Goal: Navigation & Orientation: Find specific page/section

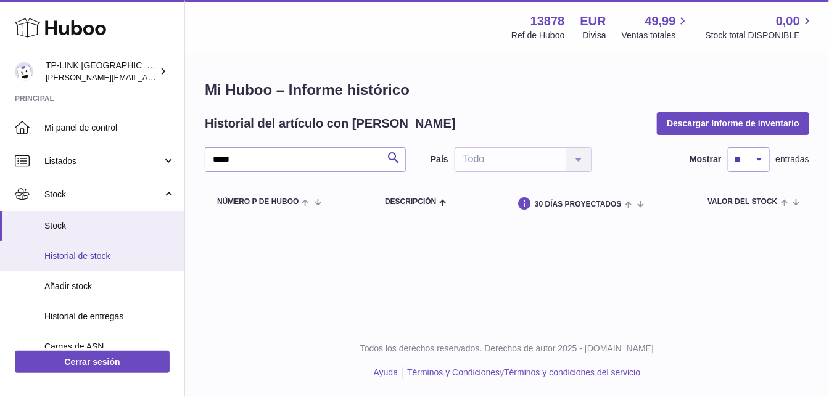
scroll to position [137, 0]
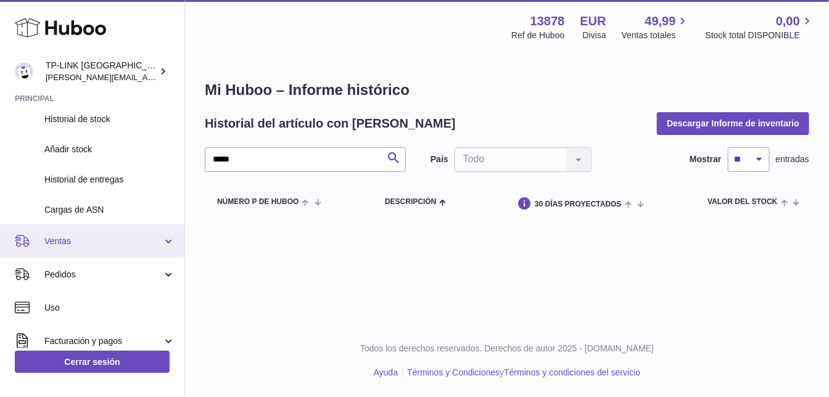
click at [165, 242] on link "Ventas" at bounding box center [92, 241] width 185 height 33
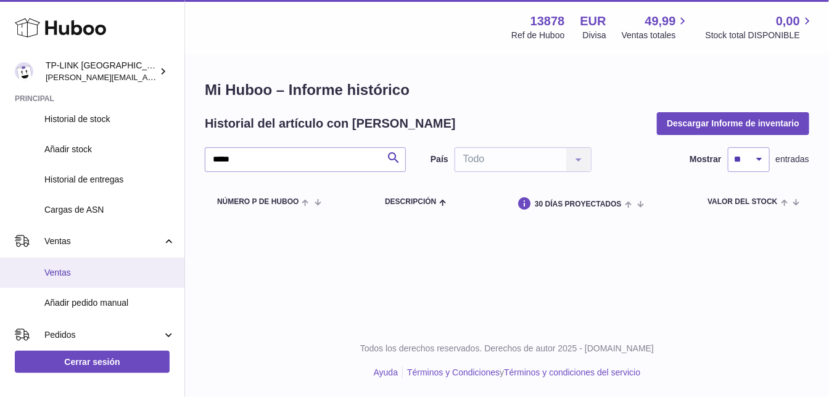
click at [59, 268] on span "Ventas" at bounding box center [109, 273] width 131 height 12
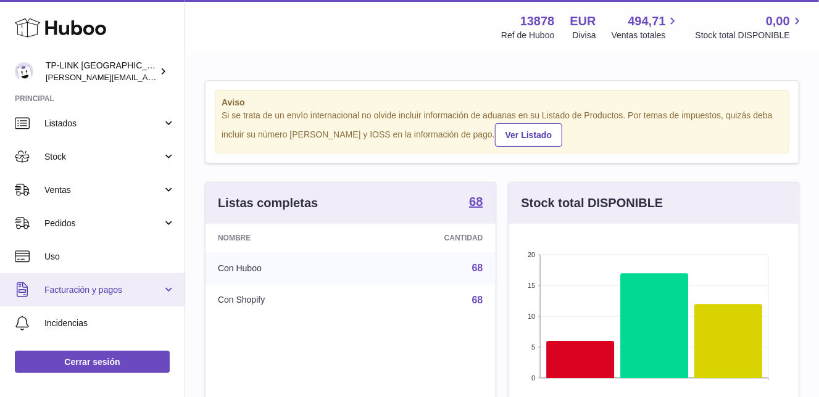
scroll to position [68, 0]
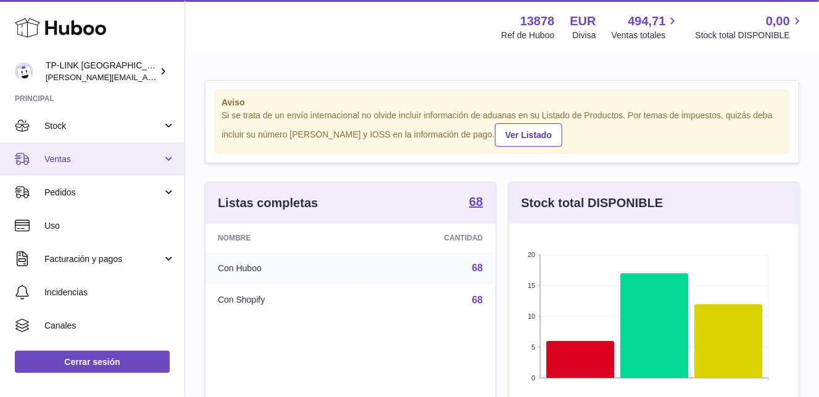
click at [159, 157] on span "Ventas" at bounding box center [103, 160] width 118 height 12
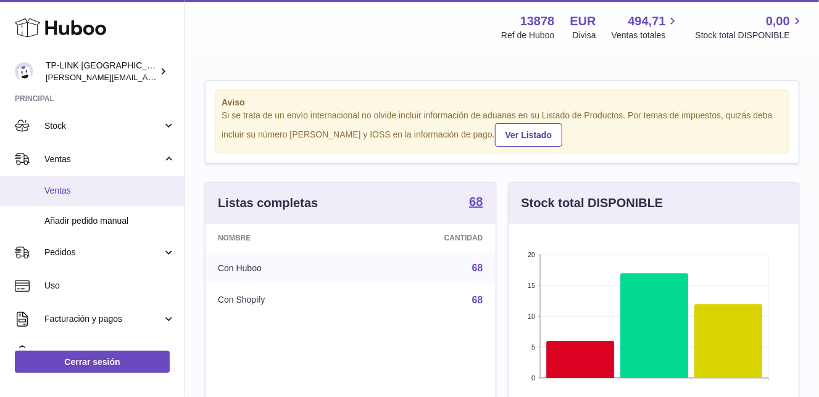
click at [65, 191] on span "Ventas" at bounding box center [109, 191] width 131 height 12
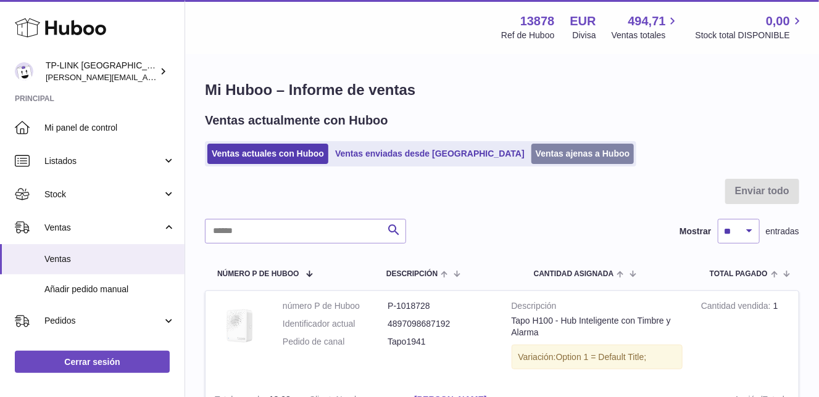
click at [536, 155] on link "Ventas ajenas a Huboo" at bounding box center [582, 154] width 103 height 20
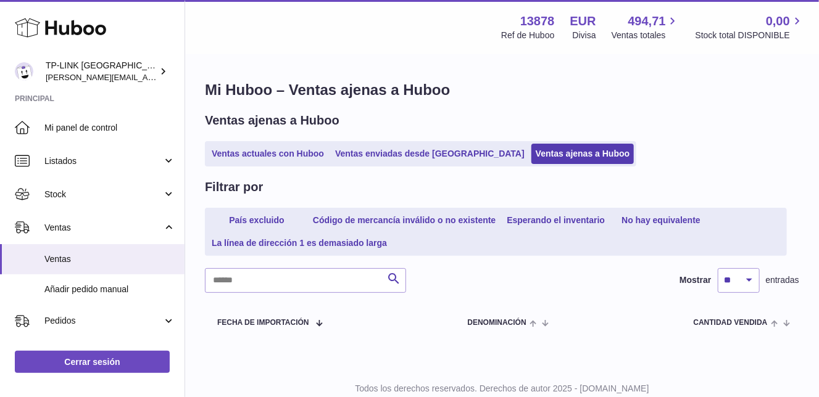
scroll to position [39, 0]
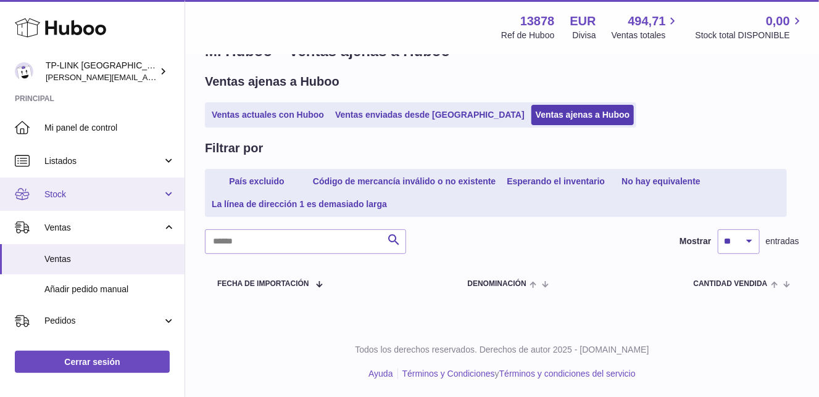
click at [164, 195] on link "Stock" at bounding box center [92, 194] width 185 height 33
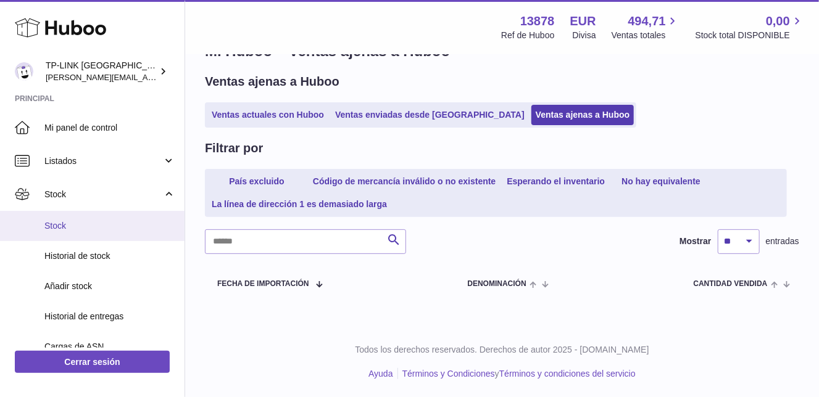
click at [71, 222] on span "Stock" at bounding box center [109, 226] width 131 height 12
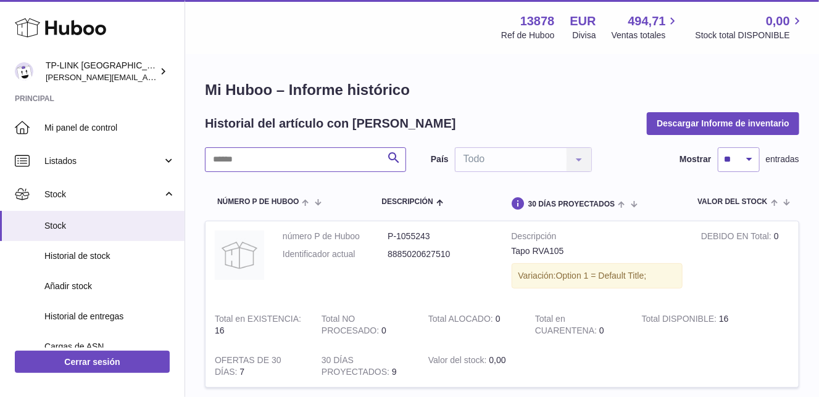
click at [333, 156] on input "text" at bounding box center [305, 159] width 201 height 25
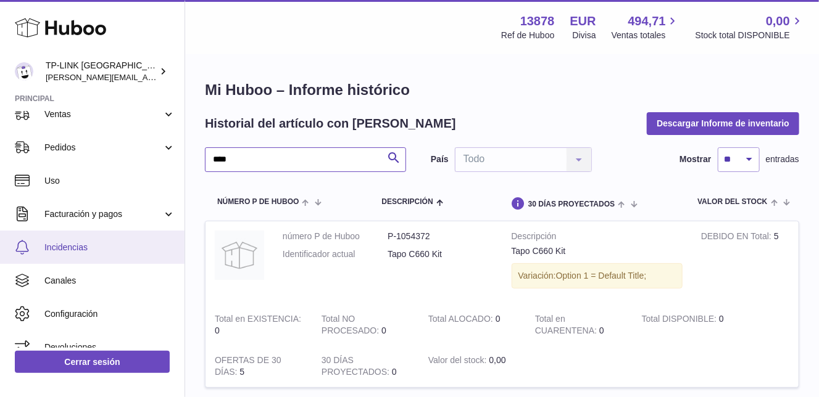
scroll to position [274, 0]
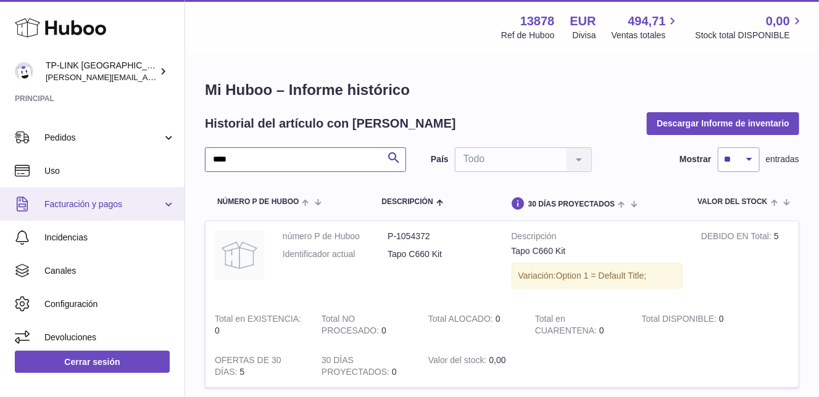
type input "****"
click at [165, 203] on link "Facturación y pagos" at bounding box center [92, 204] width 185 height 33
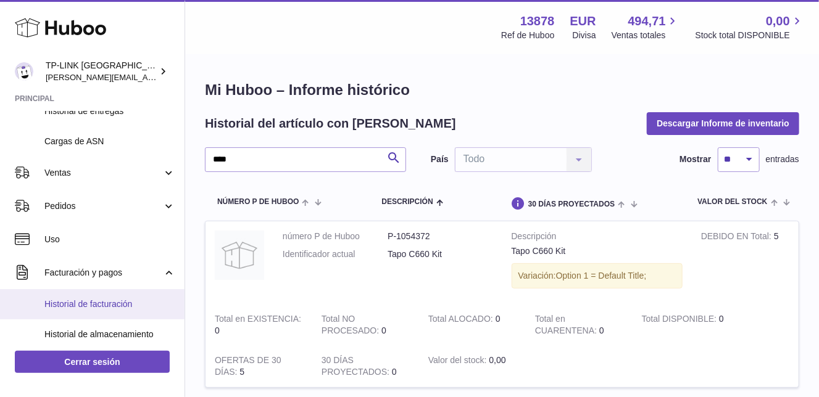
scroll to position [137, 0]
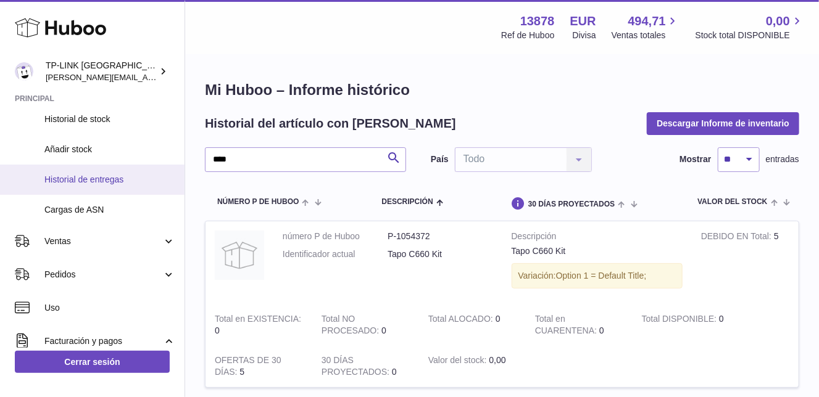
click at [118, 174] on span "Historial de entregas" at bounding box center [109, 180] width 131 height 12
